Goal: Information Seeking & Learning: Find specific fact

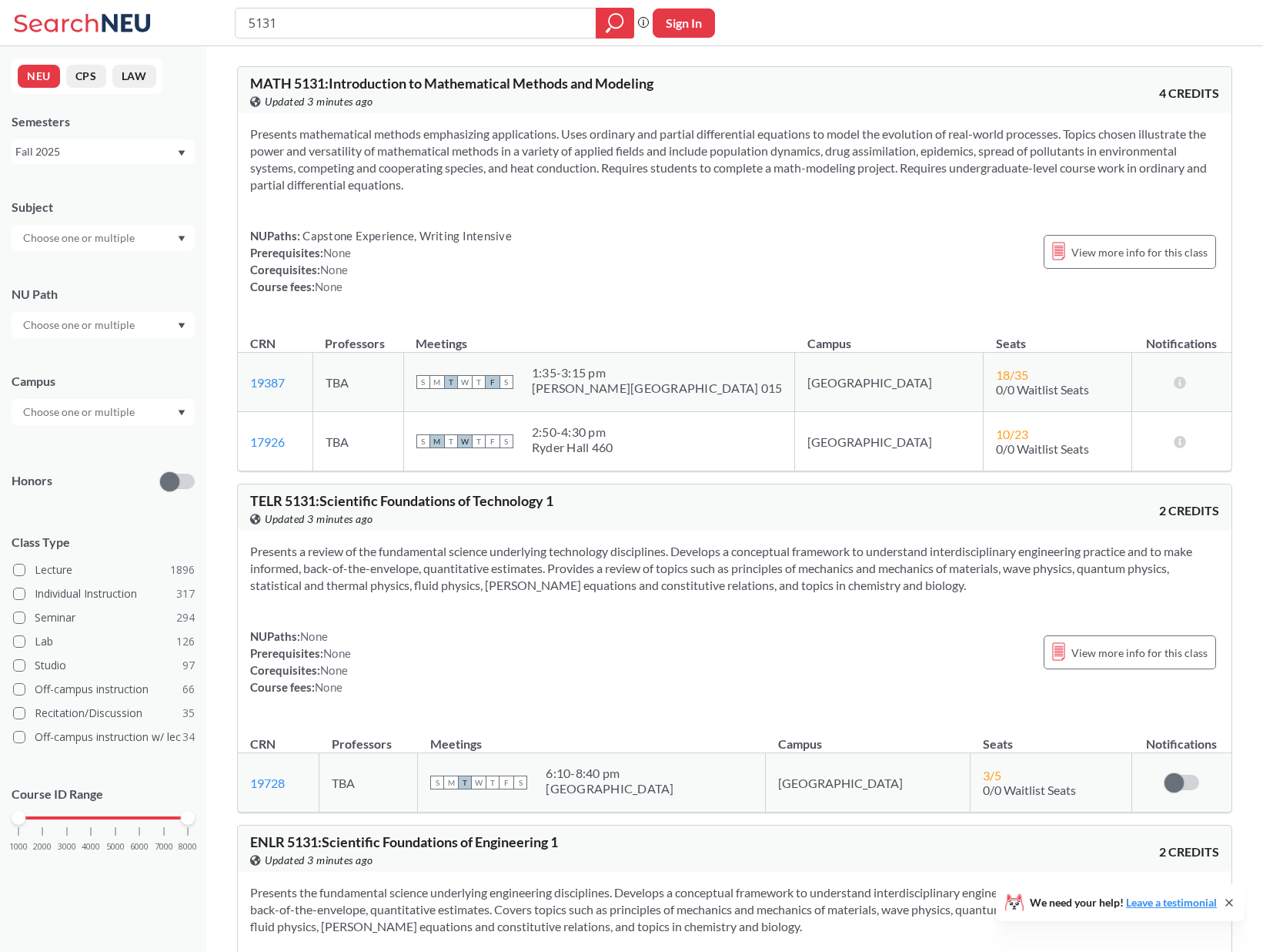
click at [824, 30] on div "5131 Phrase search guarantees the exact search appears in the results. Ex. If y…" at bounding box center [632, 23] width 1263 height 46
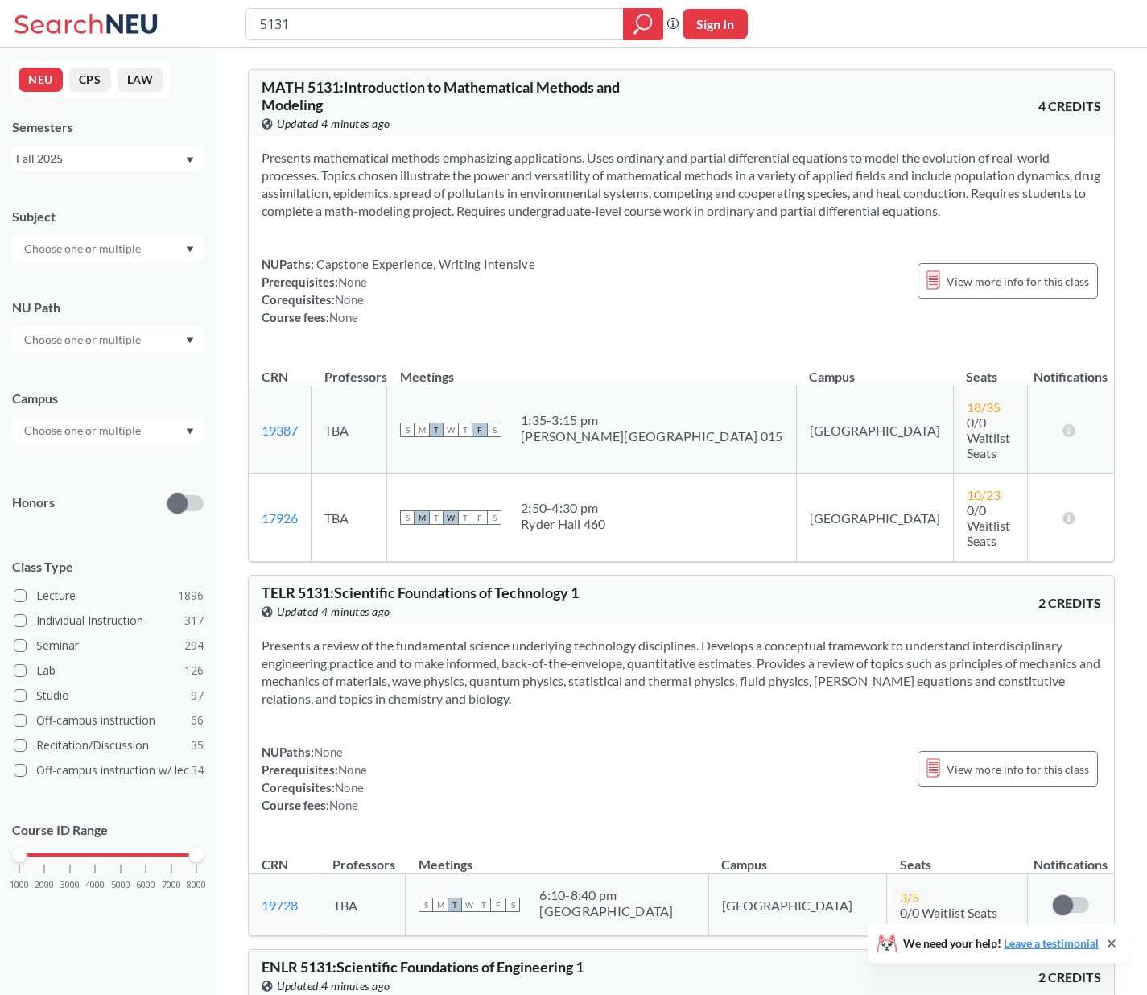
click at [994, 16] on div "5131 Phrase search guarantees the exact search appears in the results. Ex. If y…" at bounding box center [573, 24] width 1147 height 48
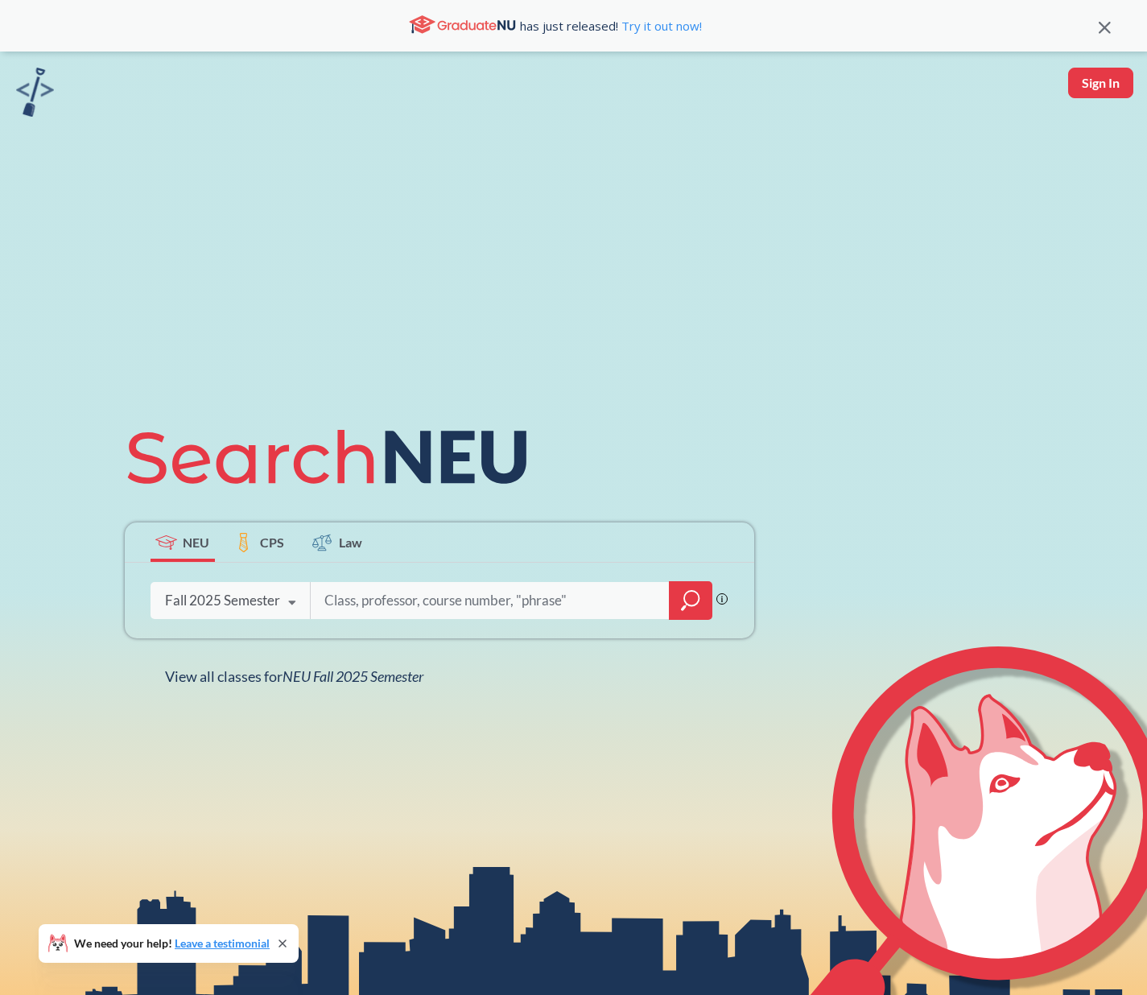
click at [459, 604] on input "search" at bounding box center [490, 600] width 335 height 34
type input "Optimization"
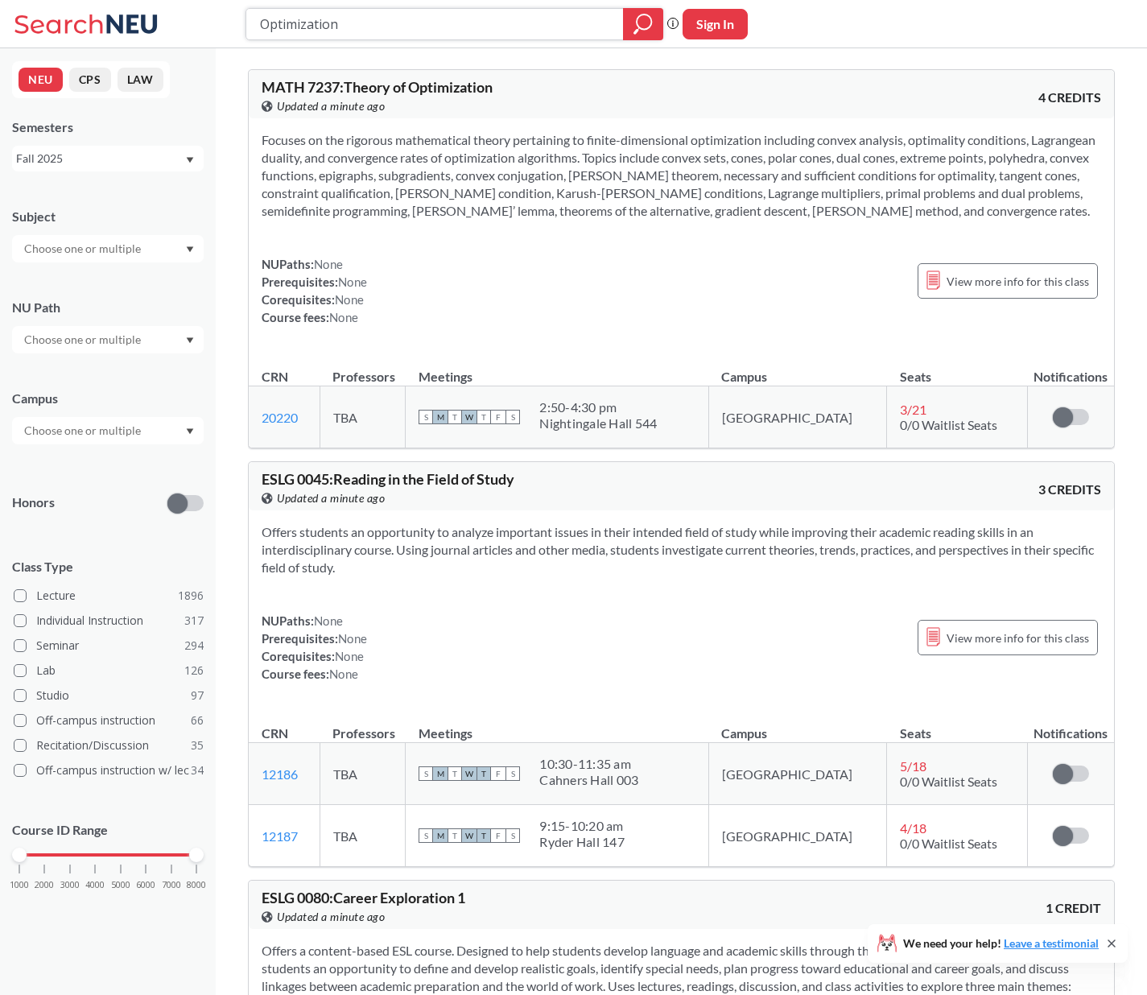
drag, startPoint x: 500, startPoint y: 27, endPoint x: 319, endPoint y: -30, distance: 189.6
click at [319, 0] on html "Optimization Phrase search guarantees the exact search appears in the results. …" at bounding box center [573, 497] width 1147 height 995
type input "Information"
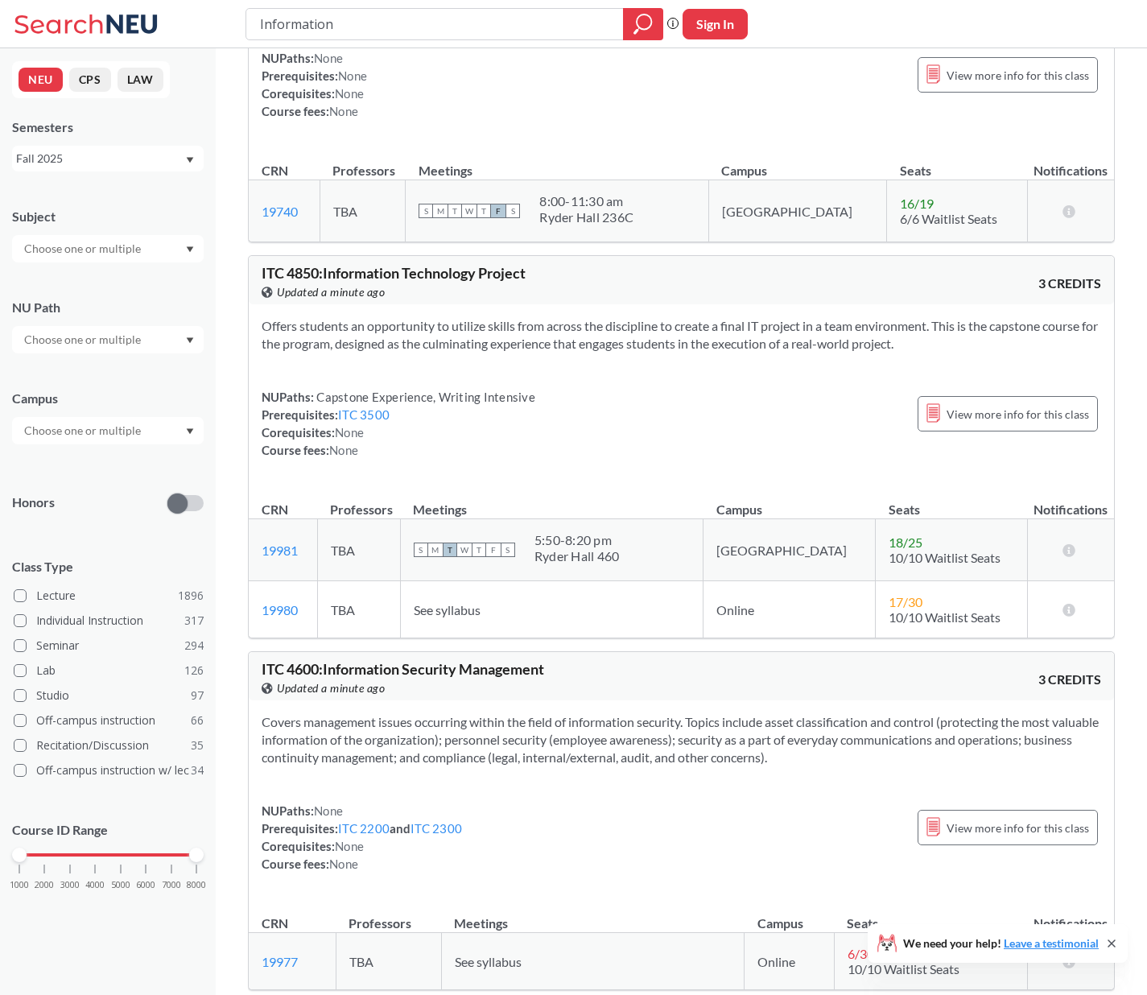
scroll to position [1044, 0]
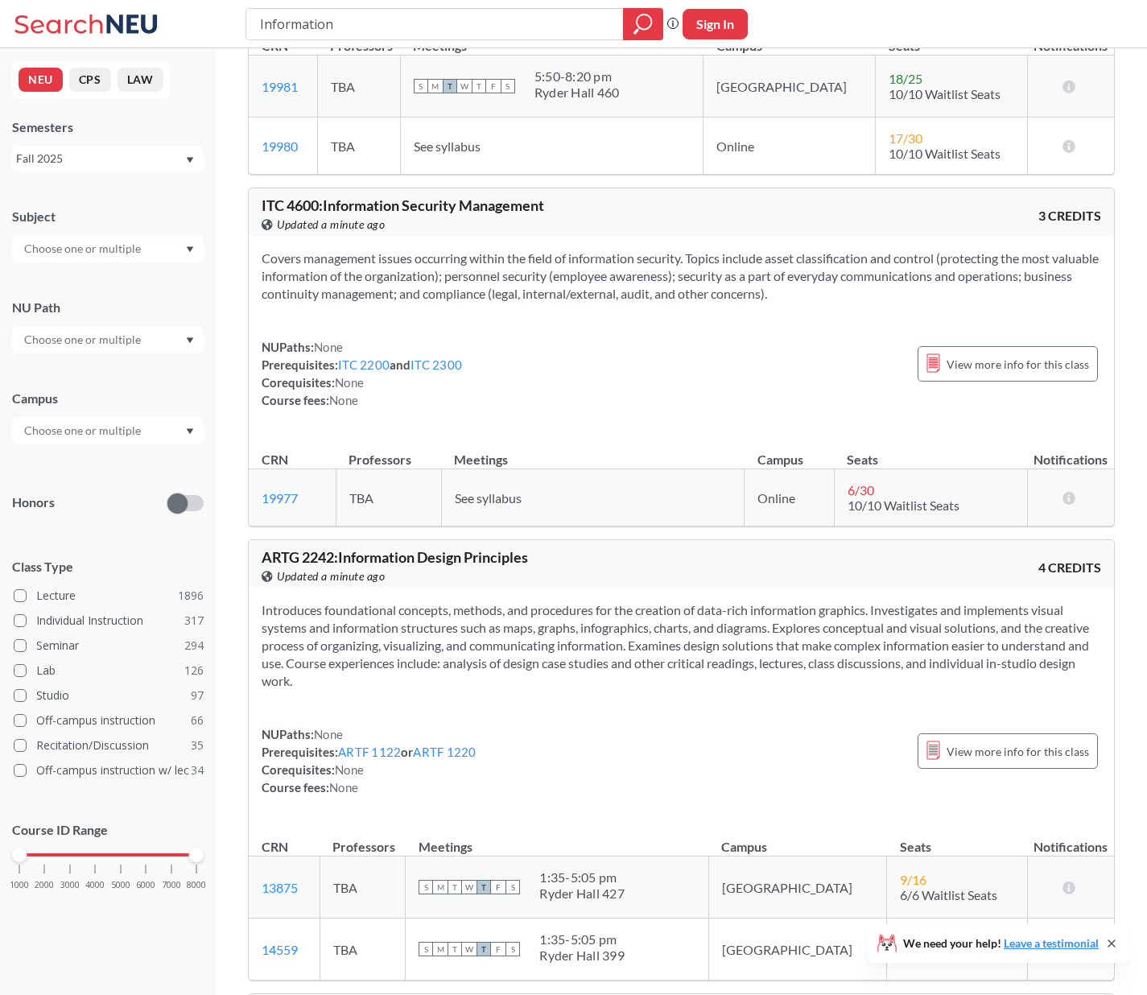
click at [290, 28] on input "Information" at bounding box center [434, 23] width 353 height 27
type input "Quantum"
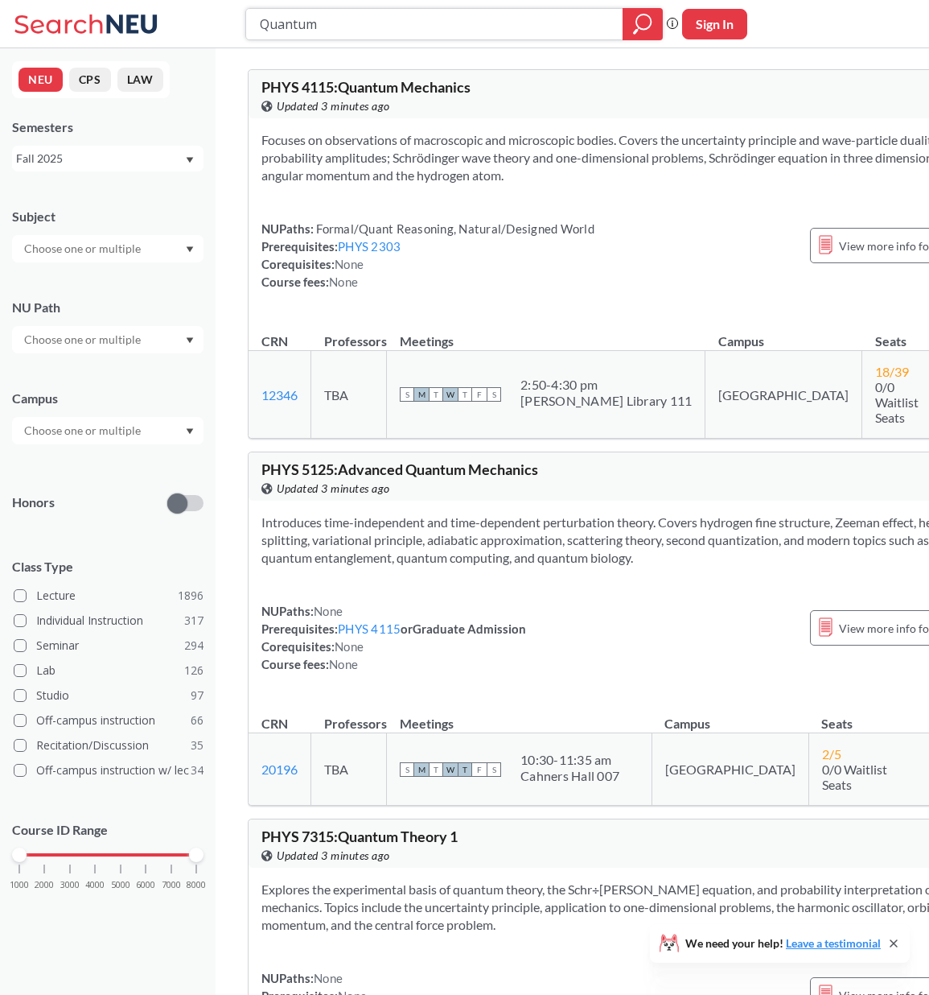
drag, startPoint x: 382, startPoint y: 29, endPoint x: 225, endPoint y: -13, distance: 162.4
click at [225, 0] on html "Quantum Phrase search guarantees the exact search appears in the results. Ex. I…" at bounding box center [464, 497] width 929 height 995
type input "Robin Walters"
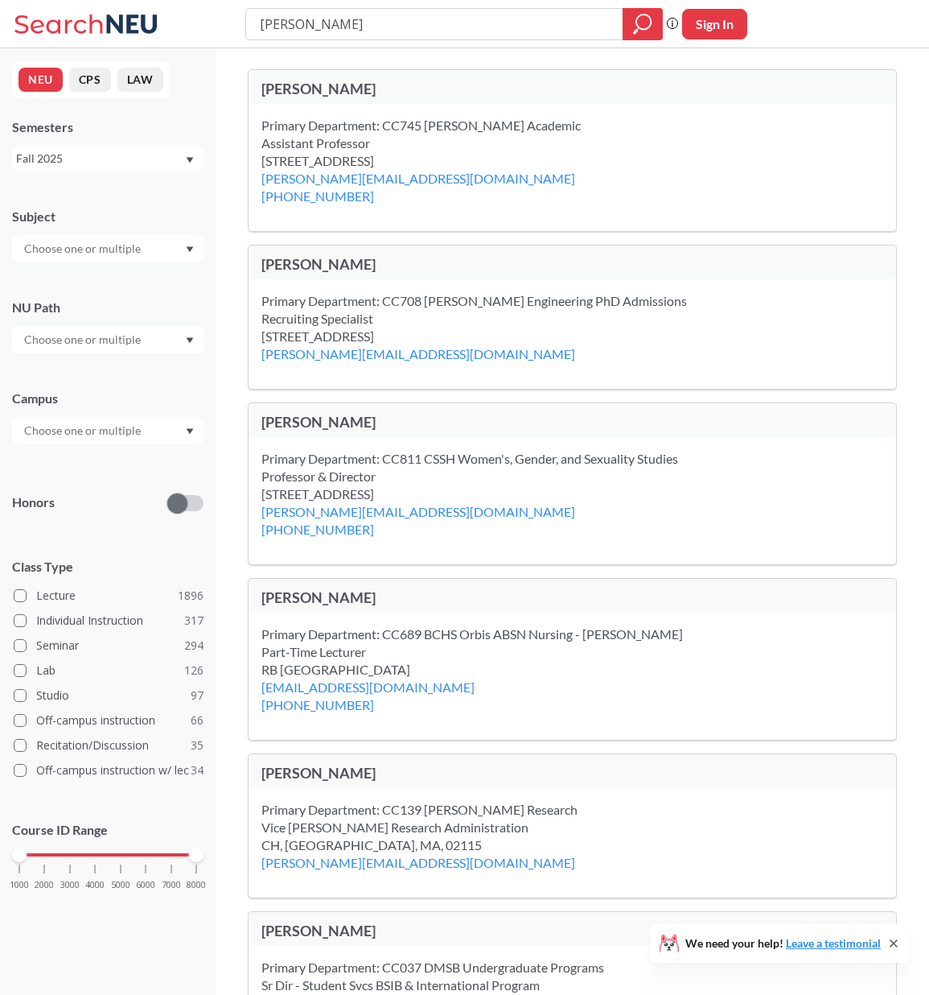
drag, startPoint x: 375, startPoint y: 19, endPoint x: 224, endPoint y: 5, distance: 151.2
click at [224, 5] on div "Robin Walters Phrase search guarantees the exact search appears in the results.…" at bounding box center [464, 24] width 929 height 48
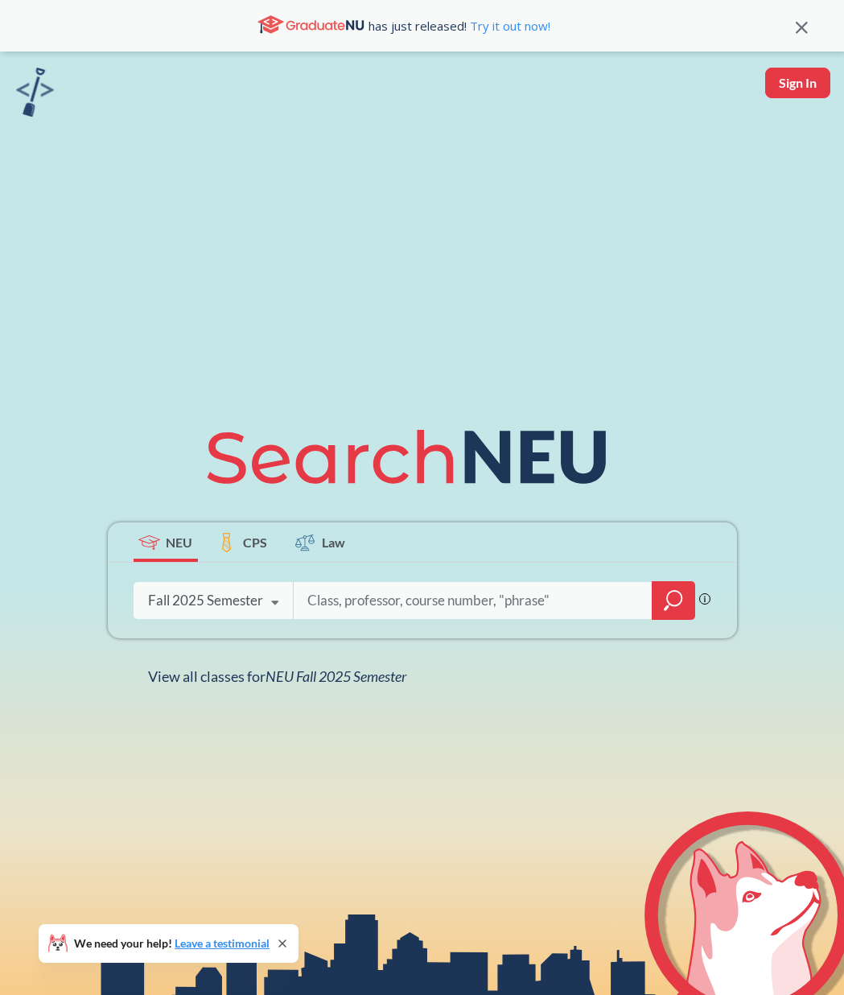
click at [377, 593] on input "search" at bounding box center [473, 600] width 335 height 34
type input "Complexity"
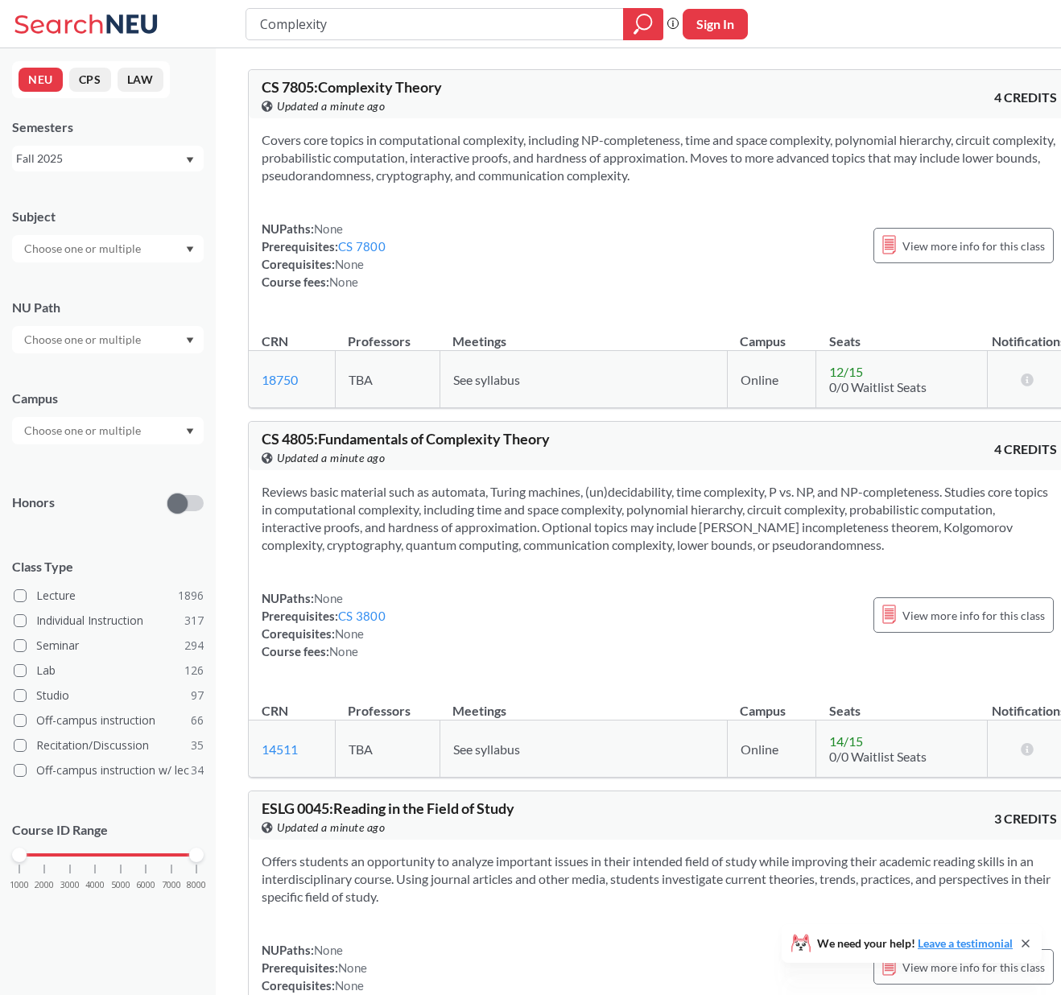
drag, startPoint x: 362, startPoint y: 20, endPoint x: 257, endPoint y: 1, distance: 107.2
click at [291, 6] on div "Complexity Phrase search guarantees the exact search appears in the results. Ex…" at bounding box center [530, 24] width 1061 height 48
type input "Optimization"
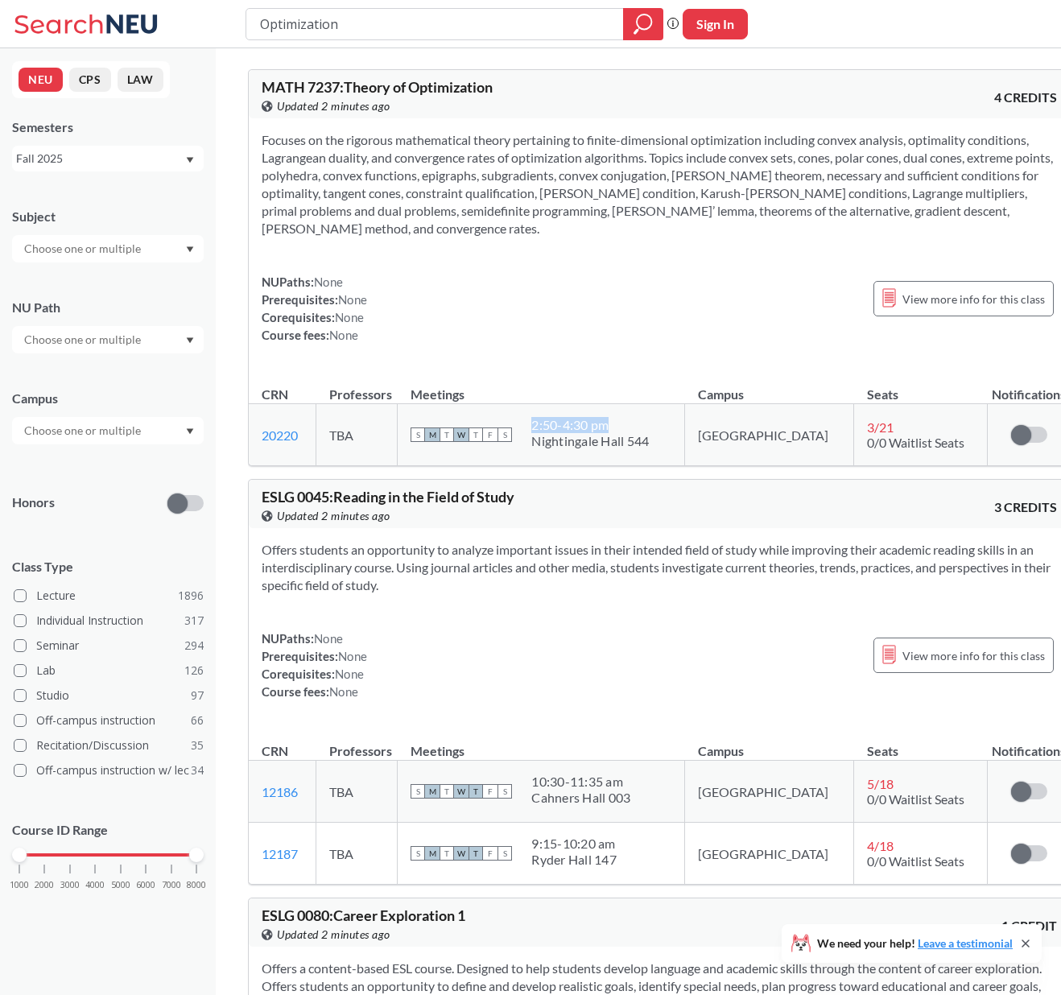
drag, startPoint x: 562, startPoint y: 426, endPoint x: 661, endPoint y: 426, distance: 99.0
click at [649, 426] on div "2:50 - 4:30 pm" at bounding box center [589, 425] width 117 height 16
